Goal: Transaction & Acquisition: Purchase product/service

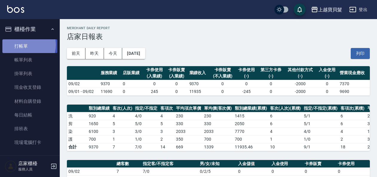
click at [23, 45] on link "打帳單" at bounding box center [29, 46] width 55 height 14
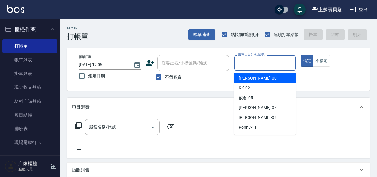
drag, startPoint x: 261, startPoint y: 66, endPoint x: 262, endPoint y: 107, distance: 41.2
click at [261, 77] on body "上越寶貝髮 登出 櫃檯作業 打帳單 帳單列表 掛單列表 現金收支登錄 材料自購登錄 每日結帳 排班表 現場電腦打卡 預約管理 預約管理 單日預約紀錄 單週預約…" at bounding box center [188, 131] width 377 height 263
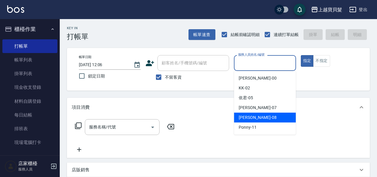
click at [255, 118] on div "[PERSON_NAME] -08" at bounding box center [265, 118] width 62 height 10
type input "[PERSON_NAME]-08"
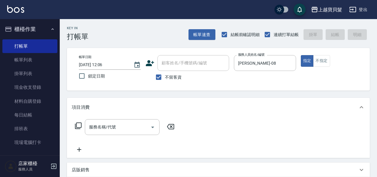
click at [78, 124] on icon at bounding box center [78, 125] width 7 height 7
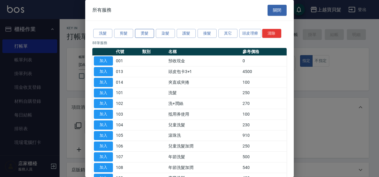
click at [149, 32] on button "燙髮" at bounding box center [144, 33] width 19 height 9
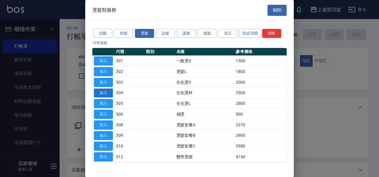
click at [102, 91] on button "加入" at bounding box center [103, 93] width 19 height 9
type input "生化燙M(304)"
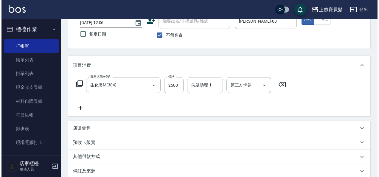
scroll to position [86, 0]
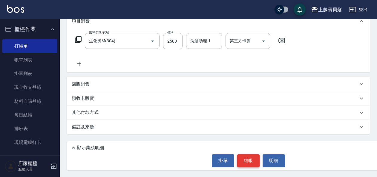
drag, startPoint x: 272, startPoint y: 161, endPoint x: 242, endPoint y: 161, distance: 29.8
click at [242, 161] on div "掛單 結帳 明細" at bounding box center [248, 161] width 357 height 13
click at [243, 160] on button "結帳" at bounding box center [248, 161] width 22 height 13
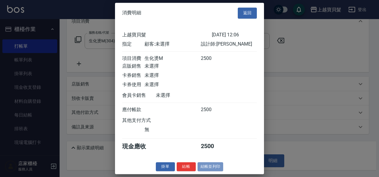
click at [209, 167] on button "結帳並列印" at bounding box center [211, 166] width 26 height 9
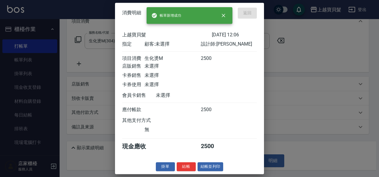
type input "[DATE] 12:07"
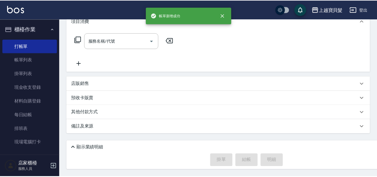
scroll to position [0, 0]
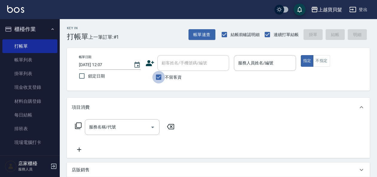
drag, startPoint x: 159, startPoint y: 77, endPoint x: 173, endPoint y: 67, distance: 17.1
click at [159, 77] on input "不留客資" at bounding box center [158, 77] width 13 height 13
checkbox input "false"
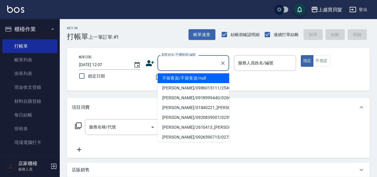
click at [170, 68] on input "顧客姓名/手機號碼/編號" at bounding box center [188, 63] width 57 height 10
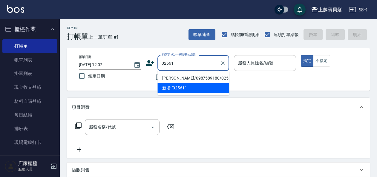
click at [182, 80] on ul "[PERSON_NAME]/0987589180/02561217 新增 "02561"" at bounding box center [193, 83] width 72 height 24
click at [181, 77] on li "[PERSON_NAME]/0987589180/02561217" at bounding box center [193, 78] width 72 height 10
type input "[PERSON_NAME]/0987589180/02561217"
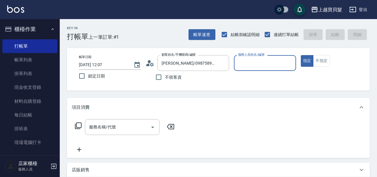
type input "[PERSON_NAME]-08"
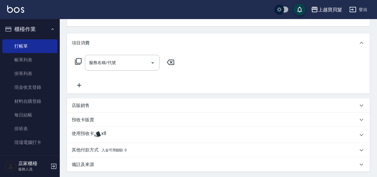
scroll to position [90, 0]
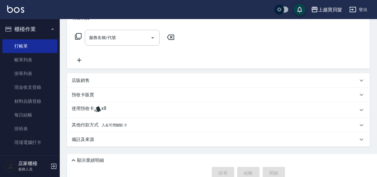
click at [100, 106] on icon at bounding box center [97, 109] width 7 height 7
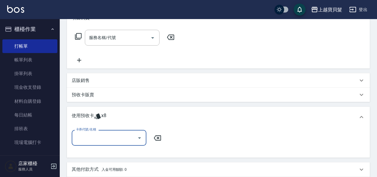
scroll to position [0, 0]
drag, startPoint x: 140, startPoint y: 135, endPoint x: 139, endPoint y: 143, distance: 8.4
click at [140, 135] on icon "Open" at bounding box center [139, 138] width 7 height 7
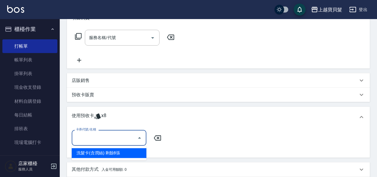
drag, startPoint x: 137, startPoint y: 153, endPoint x: 163, endPoint y: 148, distance: 26.7
click at [137, 152] on div "洗髮卡(含潤絲) 剩餘8張" at bounding box center [109, 153] width 75 height 10
type input "洗髮卡(含潤絲)"
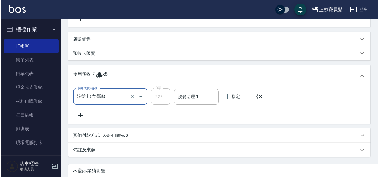
scroll to position [154, 0]
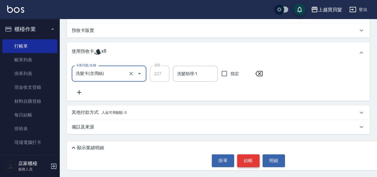
click at [251, 160] on button "結帳" at bounding box center [248, 161] width 22 height 13
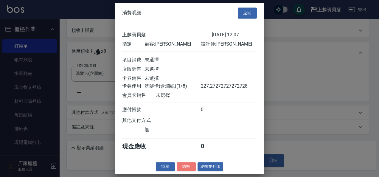
click at [185, 171] on button "結帳" at bounding box center [186, 166] width 19 height 9
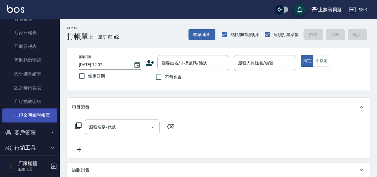
scroll to position [179, 0]
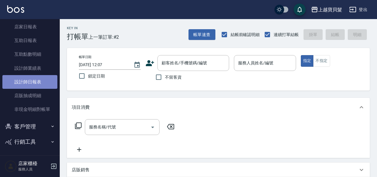
click at [39, 79] on link "設計師日報表" at bounding box center [29, 82] width 55 height 14
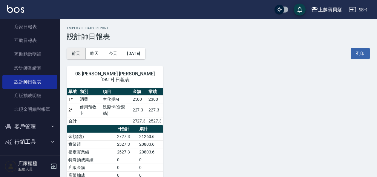
click at [74, 53] on button "前天" at bounding box center [76, 53] width 18 height 11
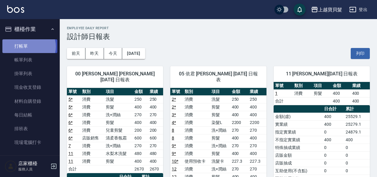
click at [28, 47] on link "打帳單" at bounding box center [29, 46] width 55 height 14
